Goal: Find specific page/section: Find specific page/section

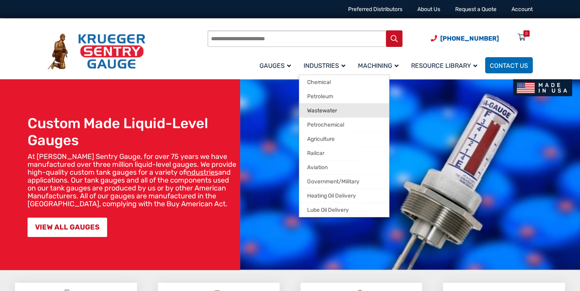
click at [316, 112] on span "Wastewater" at bounding box center [322, 110] width 30 height 7
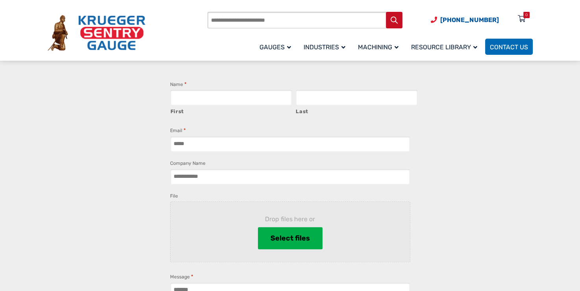
scroll to position [748, 0]
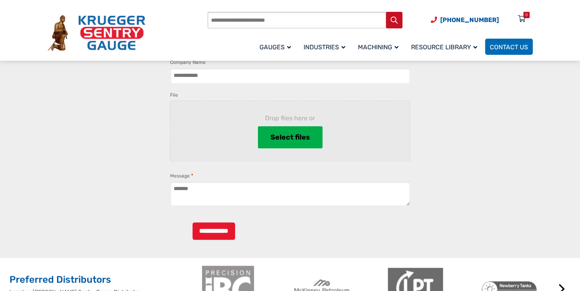
click at [130, 8] on div "Products search (920) 434-8860 Menu 0 Menu Account Gauges Liquid Level Gauge At…" at bounding box center [290, 31] width 504 height 62
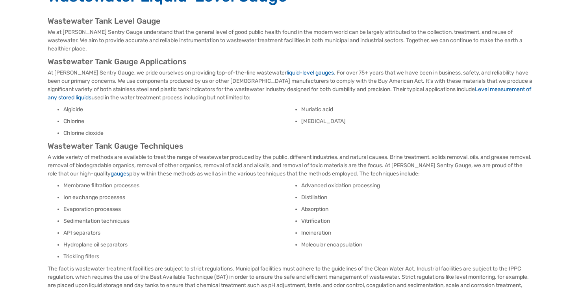
scroll to position [0, 0]
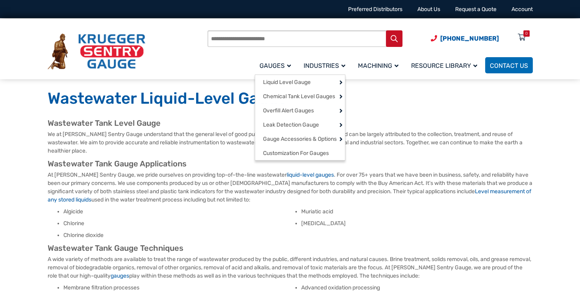
click at [278, 67] on span "Gauges" at bounding box center [274, 65] width 31 height 7
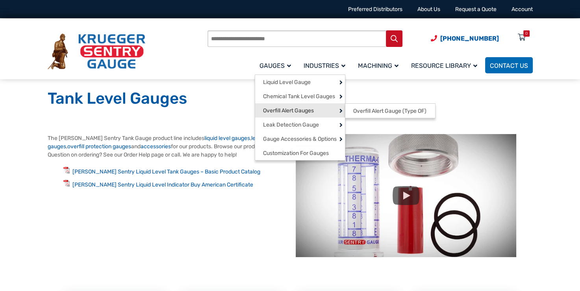
click at [279, 108] on span "Overfill Alert Gauges" at bounding box center [288, 110] width 51 height 7
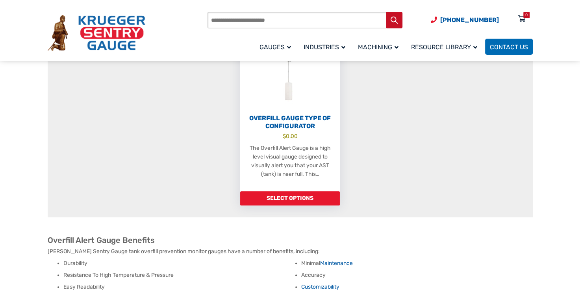
scroll to position [276, 0]
